Goal: Task Accomplishment & Management: Manage account settings

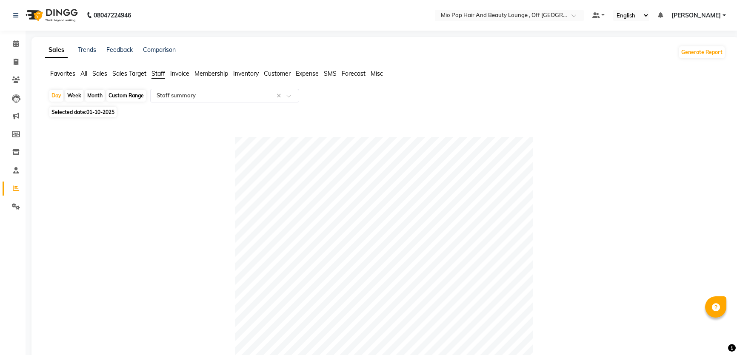
select select "full_report"
select select "csv"
click at [15, 41] on icon at bounding box center [16, 43] width 6 height 6
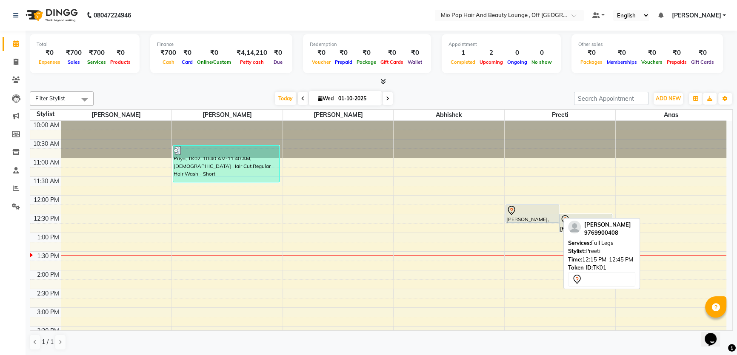
click at [533, 219] on div "[PERSON_NAME], TK01, 12:15 PM-12:45 PM, Full Legs" at bounding box center [532, 213] width 53 height 17
select select "7"
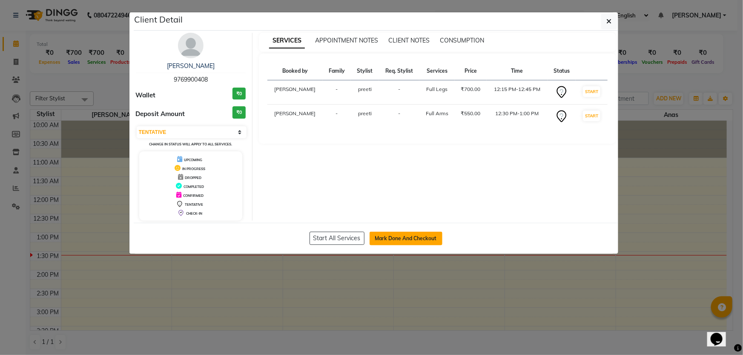
click at [403, 234] on button "Mark Done And Checkout" at bounding box center [405, 239] width 73 height 14
select select "6567"
select select "service"
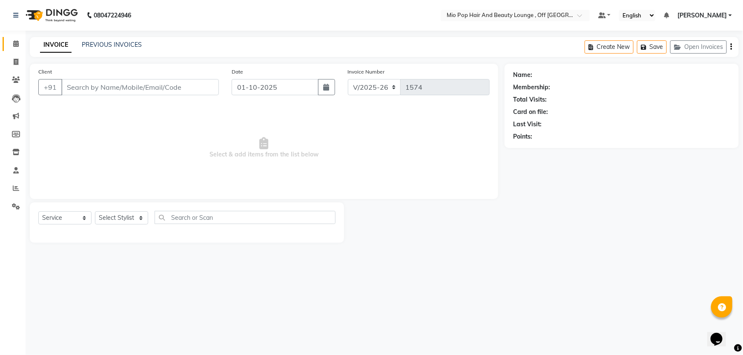
type input "9769900408"
select select "62922"
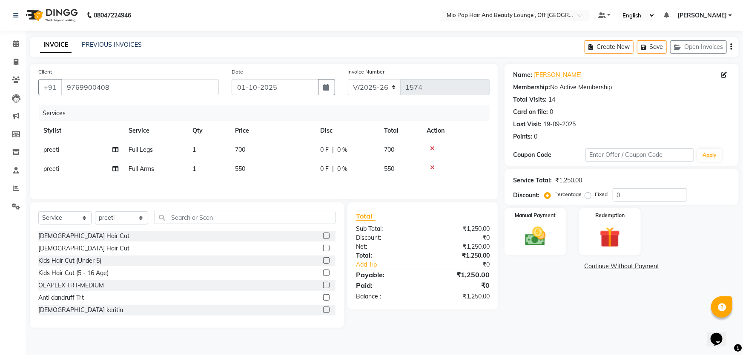
click at [432, 147] on icon at bounding box center [432, 149] width 5 height 6
click at [205, 217] on input "text" at bounding box center [244, 217] width 181 height 13
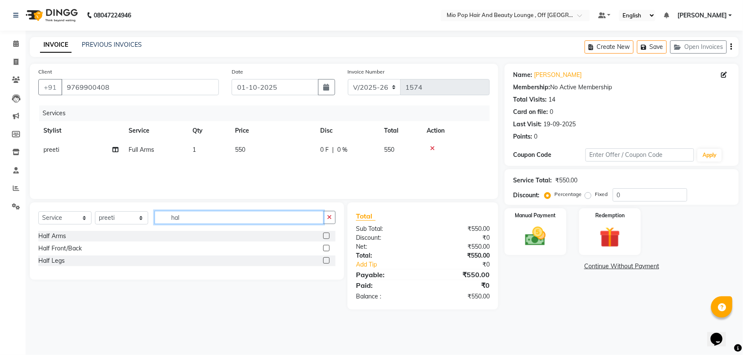
type input "hal"
drag, startPoint x: 325, startPoint y: 262, endPoint x: 323, endPoint y: 257, distance: 4.9
click at [324, 261] on label at bounding box center [326, 260] width 6 height 6
click at [324, 261] on input "checkbox" at bounding box center [326, 261] width 6 height 6
checkbox input "false"
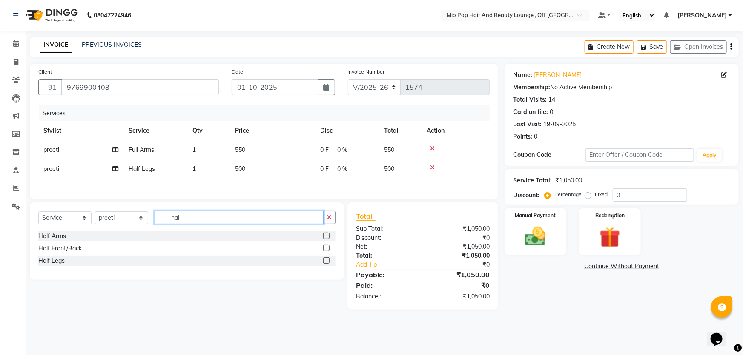
click at [246, 217] on input "hal" at bounding box center [238, 217] width 169 height 13
type input "h"
type input "eye"
click at [327, 236] on label at bounding box center [326, 236] width 6 height 6
click at [327, 236] on input "checkbox" at bounding box center [326, 237] width 6 height 6
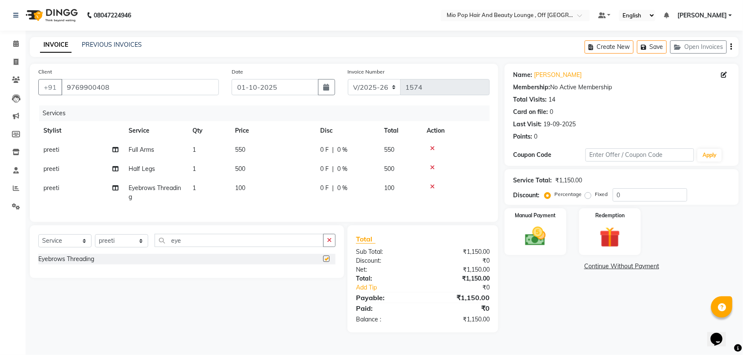
checkbox input "false"
click at [249, 247] on input "eye" at bounding box center [238, 240] width 169 height 13
type input "e"
click at [216, 247] on input "face" at bounding box center [238, 240] width 169 height 13
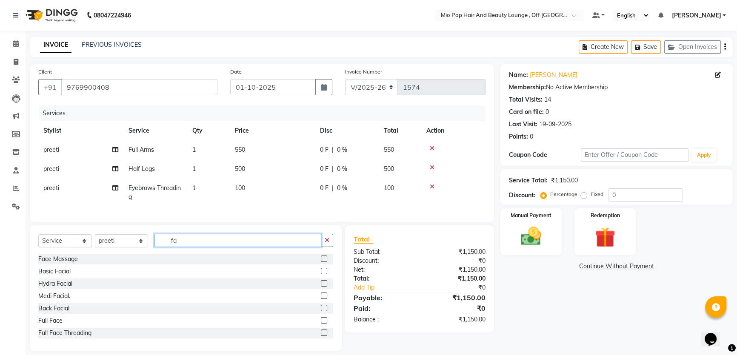
type input "f"
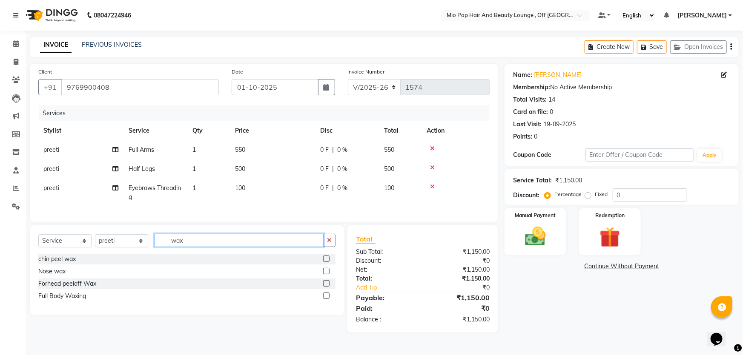
click at [211, 247] on input "wax" at bounding box center [238, 240] width 169 height 13
type input "w"
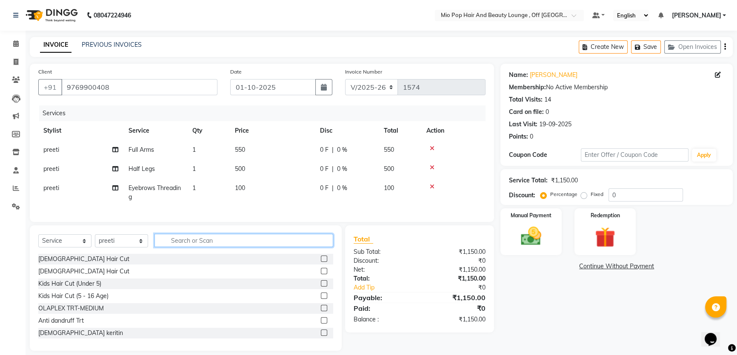
click at [224, 247] on input "text" at bounding box center [243, 240] width 179 height 13
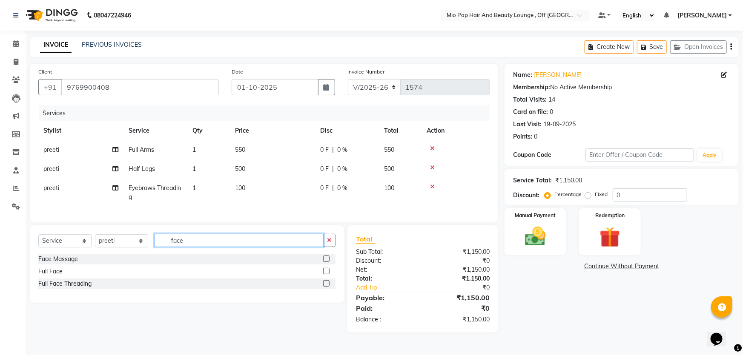
click at [212, 243] on input "face" at bounding box center [238, 240] width 169 height 13
type input "f"
click at [188, 246] on input "pee" at bounding box center [238, 240] width 169 height 13
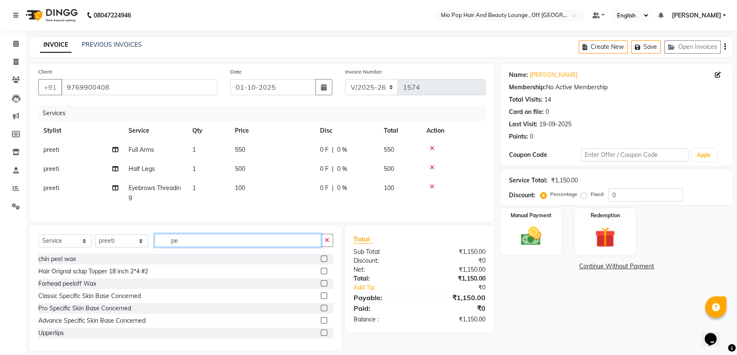
type input "p"
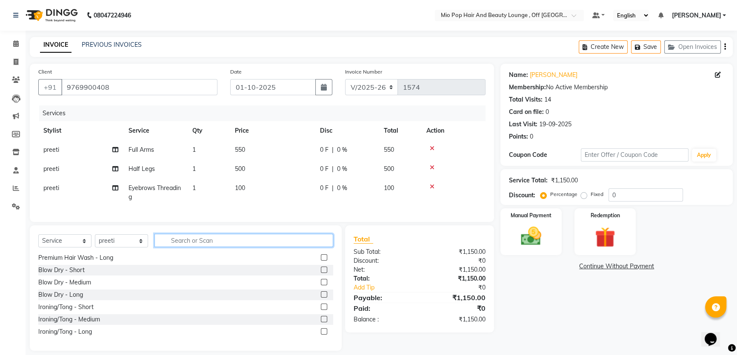
scroll to position [14, 0]
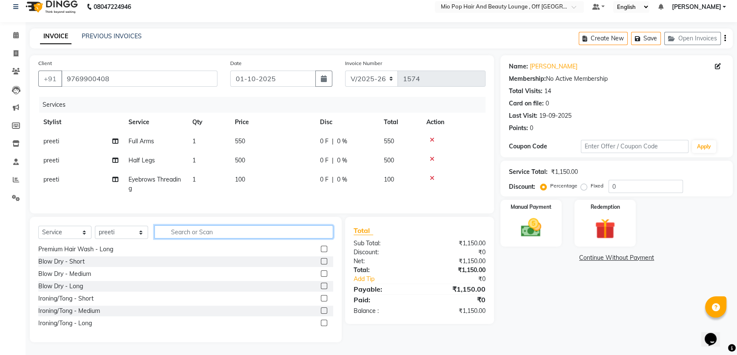
click at [189, 228] on input "text" at bounding box center [243, 232] width 179 height 13
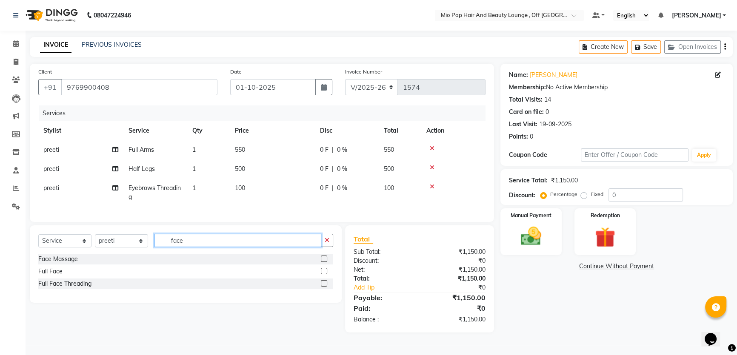
scroll to position [0, 0]
type input "full"
click at [321, 262] on label at bounding box center [324, 259] width 6 height 6
click at [321, 262] on input "checkbox" at bounding box center [324, 260] width 6 height 6
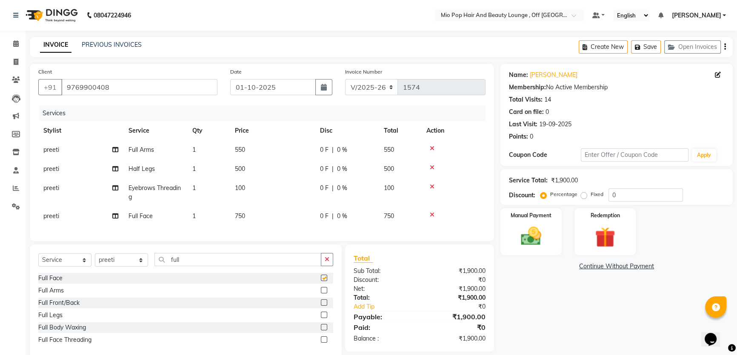
checkbox input "false"
click at [642, 190] on input "0" at bounding box center [646, 195] width 74 height 13
type input "50"
drag, startPoint x: 374, startPoint y: 182, endPoint x: 371, endPoint y: 186, distance: 5.2
click at [371, 186] on td "50 F | 50 %" at bounding box center [347, 193] width 64 height 28
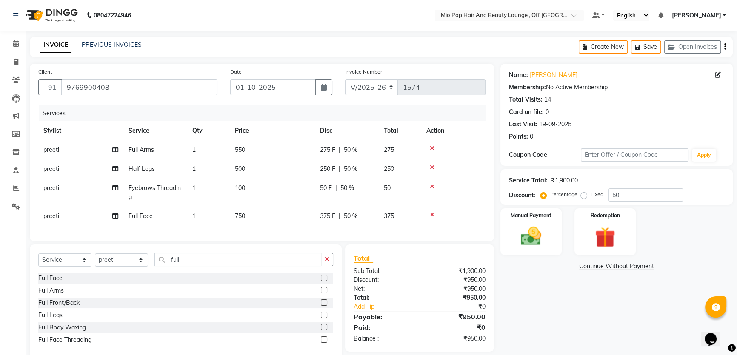
select select "62922"
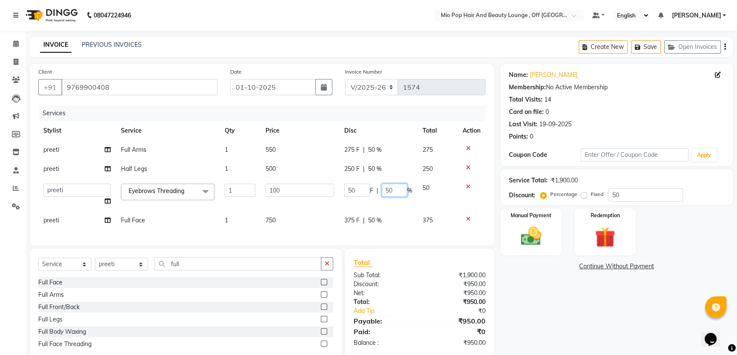
click at [392, 187] on input "50" at bounding box center [395, 190] width 26 height 13
type input "5"
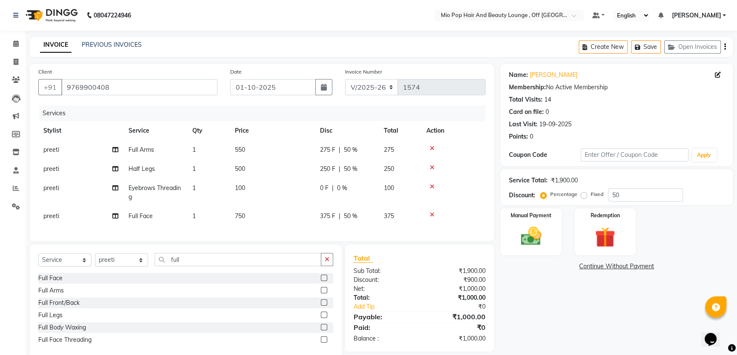
click at [586, 319] on div "Name: [PERSON_NAME] Membership: No Active Membership Total Visits: 14 Card on f…" at bounding box center [619, 211] width 239 height 295
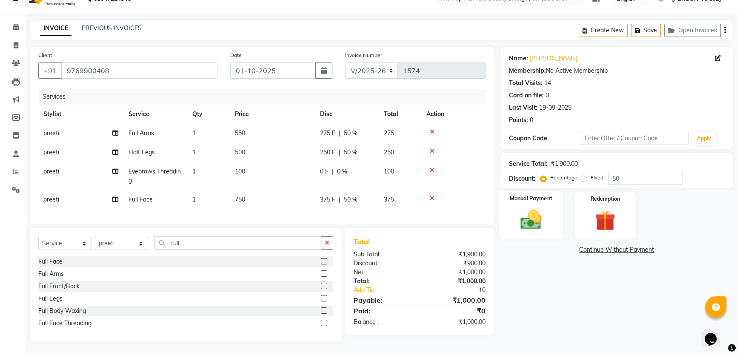
click at [526, 208] on img at bounding box center [531, 220] width 34 height 24
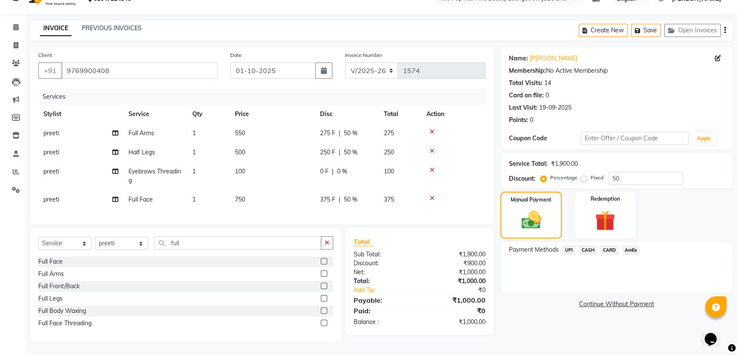
click at [584, 246] on span "CASH" at bounding box center [588, 251] width 18 height 10
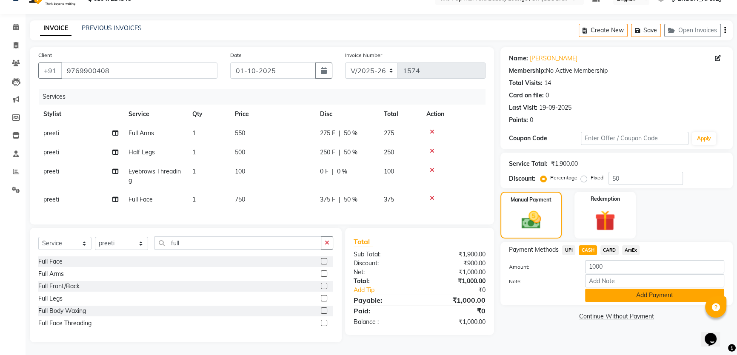
click at [615, 289] on button "Add Payment" at bounding box center [654, 295] width 139 height 13
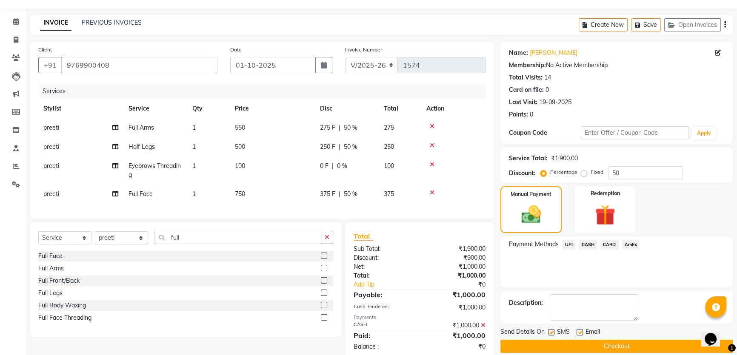
click at [621, 348] on button "Checkout" at bounding box center [616, 346] width 232 height 13
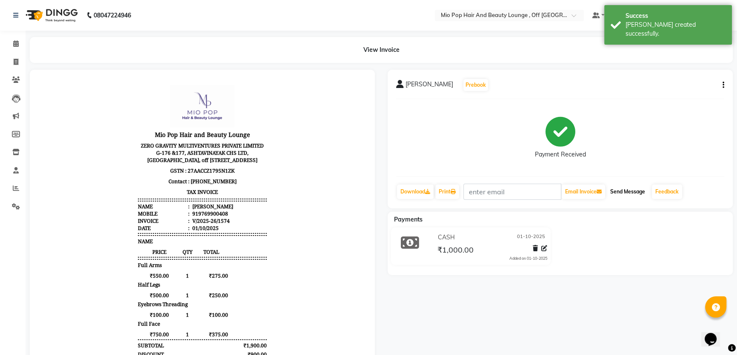
click at [632, 192] on button "Send Message" at bounding box center [628, 192] width 42 height 14
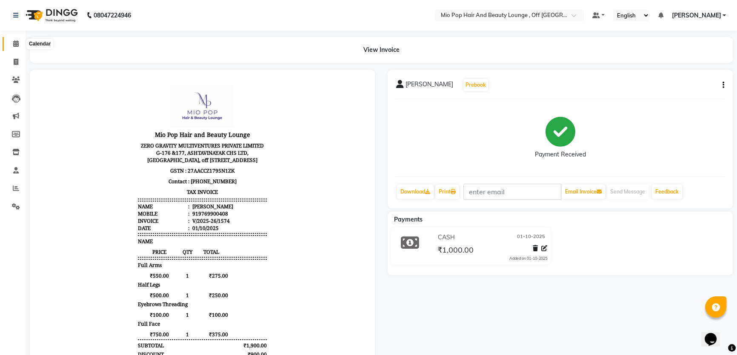
click at [19, 44] on span at bounding box center [16, 44] width 15 height 10
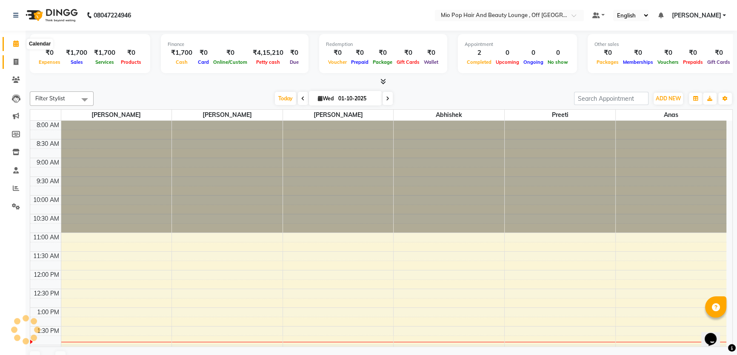
drag, startPoint x: 21, startPoint y: 46, endPoint x: 15, endPoint y: 65, distance: 19.8
click at [14, 66] on span at bounding box center [16, 62] width 15 height 10
select select "service"
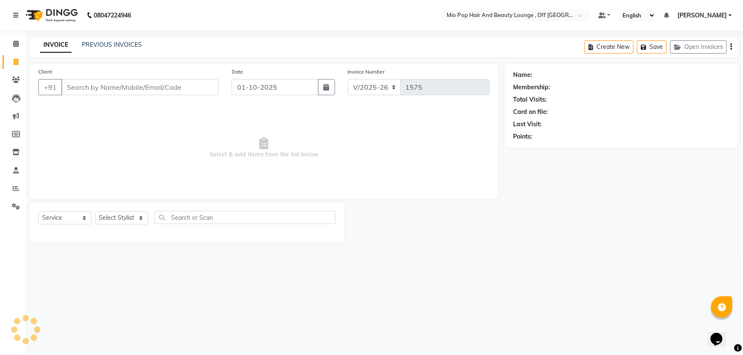
click at [22, 65] on span at bounding box center [16, 62] width 15 height 10
select select "service"
drag, startPoint x: 6, startPoint y: 29, endPoint x: 12, endPoint y: 38, distance: 11.9
click at [6, 30] on nav "08047224946 Select Location × Mio Pop Hair And Beauty Lounge , Off New Link Roa…" at bounding box center [371, 15] width 743 height 31
select select "6567"
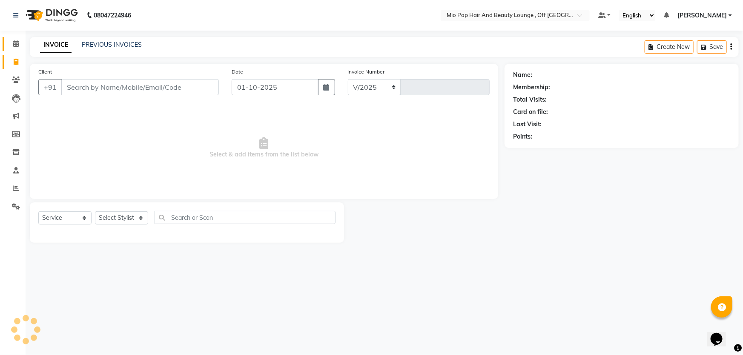
type input "1575"
click at [15, 43] on icon at bounding box center [16, 43] width 6 height 6
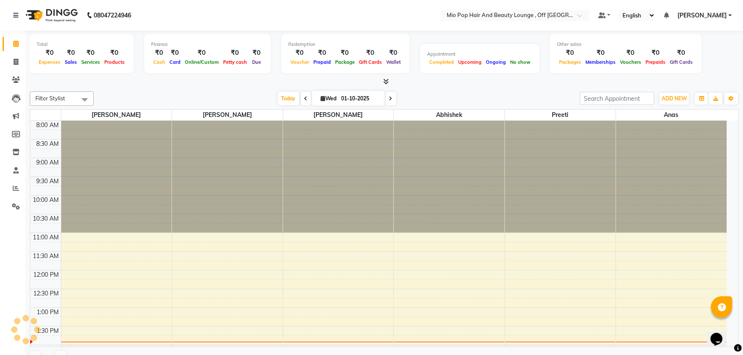
click at [18, 44] on icon at bounding box center [16, 43] width 6 height 6
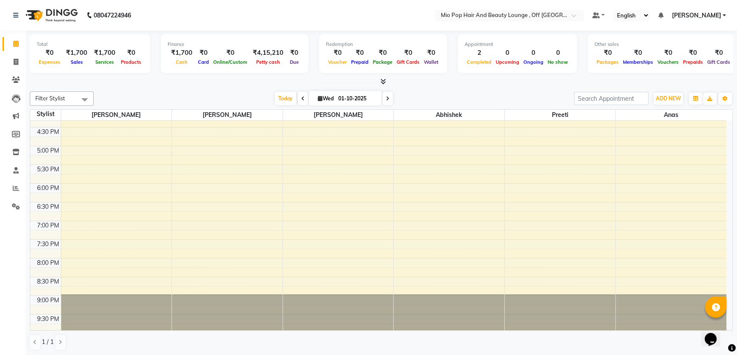
scroll to position [237, 0]
click at [14, 188] on icon at bounding box center [16, 188] width 6 height 6
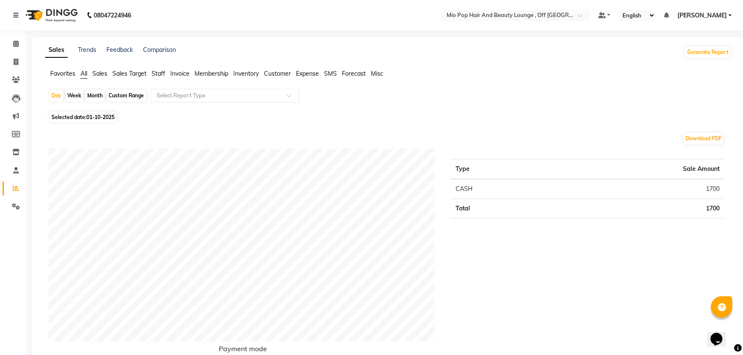
click at [158, 72] on span "Staff" at bounding box center [159, 74] width 14 height 8
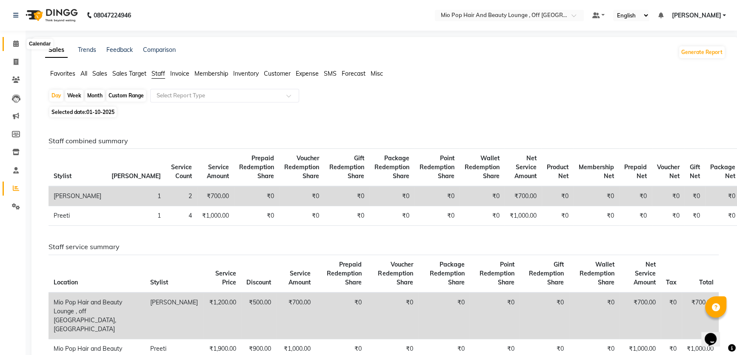
click at [17, 43] on icon at bounding box center [16, 43] width 6 height 6
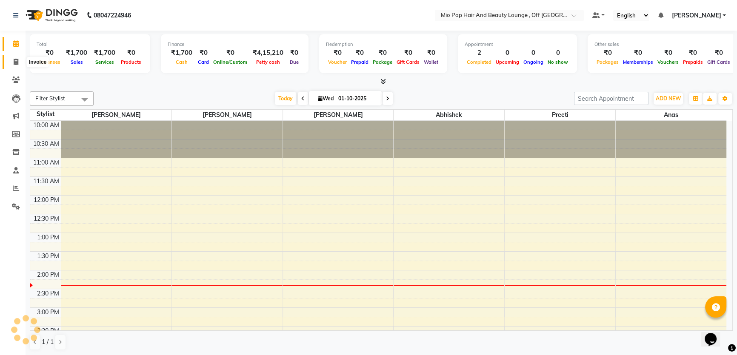
click at [16, 62] on icon at bounding box center [16, 62] width 5 height 6
select select "6567"
select select "service"
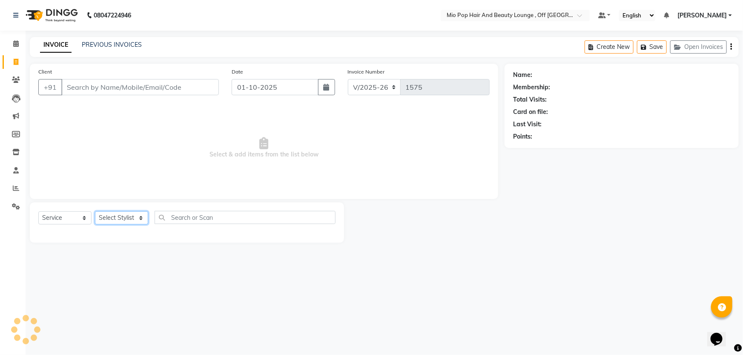
click at [115, 217] on select "Select Stylist" at bounding box center [121, 218] width 53 height 13
select select "62922"
click at [95, 212] on select "Select Stylist Abhishek anas [PERSON_NAME] [PERSON_NAME] [PERSON_NAME] preeti […" at bounding box center [121, 218] width 53 height 13
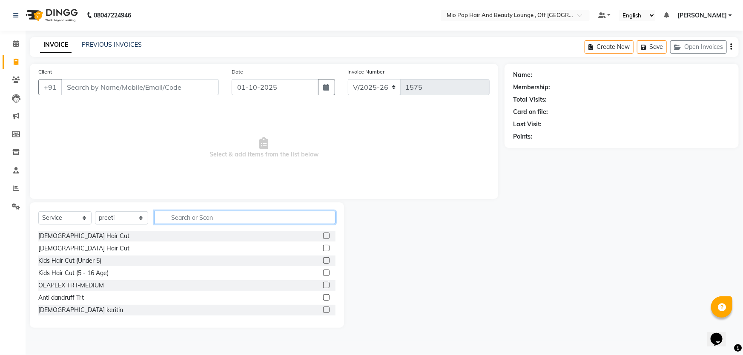
click at [231, 215] on input "text" at bounding box center [244, 217] width 181 height 13
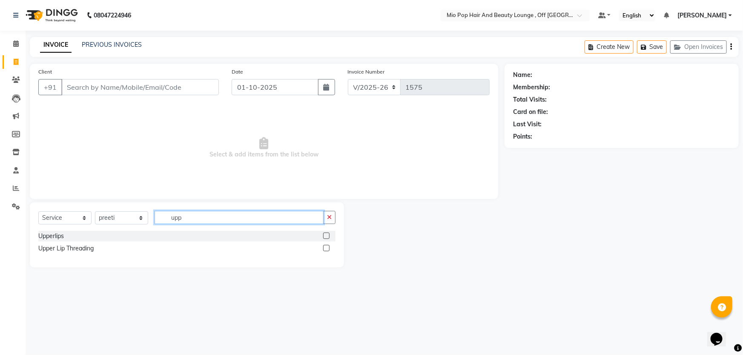
type input "upp"
click at [323, 235] on label at bounding box center [326, 236] width 6 height 6
click at [323, 235] on input "checkbox" at bounding box center [326, 237] width 6 height 6
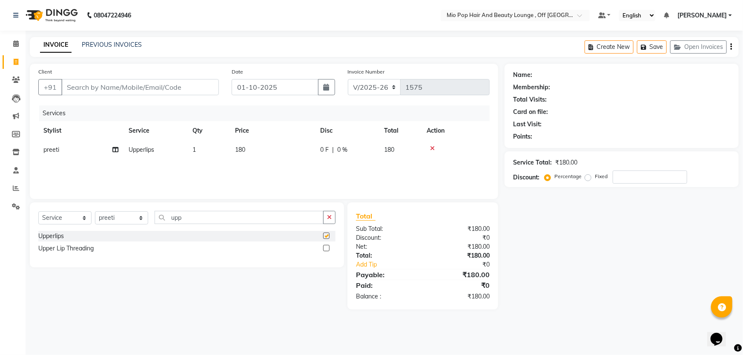
checkbox input "false"
